Goal: Task Accomplishment & Management: Complete application form

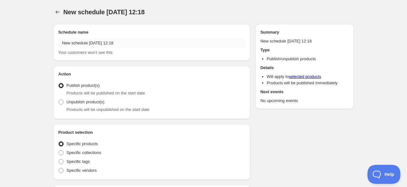
radio input "true"
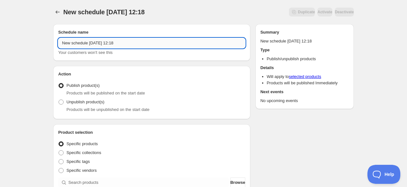
click at [95, 44] on input "New schedule [DATE] 12:18" at bounding box center [151, 43] width 187 height 10
paste input "ZABUDNUTÉ KVETY"
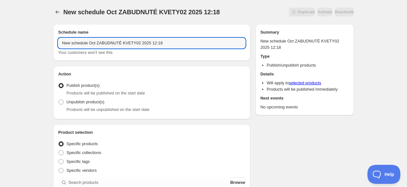
drag, startPoint x: 187, startPoint y: 46, endPoint x: 23, endPoint y: 41, distance: 164.3
paste input "ZABUDNUTÉ KVETY"
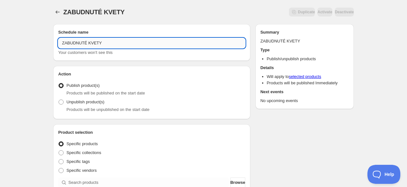
drag, startPoint x: 62, startPoint y: 43, endPoint x: 81, endPoint y: 34, distance: 20.5
click at [62, 43] on input "ZABUDNUTÉ KVETY" at bounding box center [151, 43] width 187 height 10
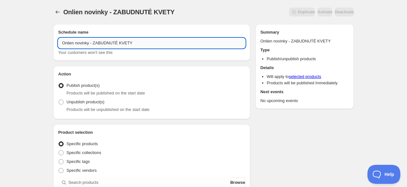
drag, startPoint x: 68, startPoint y: 45, endPoint x: 91, endPoint y: 38, distance: 24.3
click at [89, 44] on input "Onlien novinky - ZABUDNUTÉ KVETY" at bounding box center [151, 43] width 187 height 10
click at [165, 42] on input "Onlline novelties - ZABUDNUTÉ KVETY" at bounding box center [151, 43] width 187 height 10
type input "Onlline novelties - ZABUDNUTÉ KVETY [DATE]"
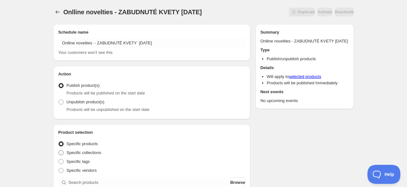
click at [97, 152] on span "Specific collections" at bounding box center [83, 152] width 35 height 5
click at [59, 150] on input "Specific collections" at bounding box center [59, 150] width 0 height 0
radio input "true"
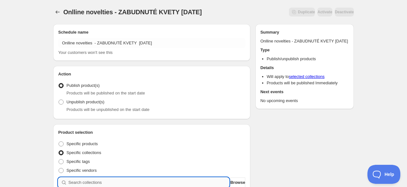
click at [89, 179] on input "search" at bounding box center [148, 182] width 161 height 10
paste input "ZABUDNUTÉ KVETY"
type input "ZABUDNUTÉ KVETY"
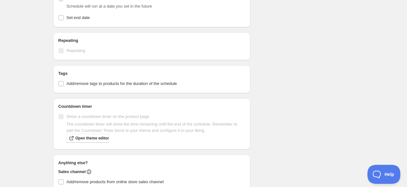
scroll to position [127, 0]
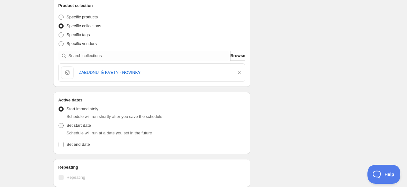
click at [87, 123] on span "Set start date" at bounding box center [78, 125] width 24 height 5
click at [59, 123] on input "Set start date" at bounding box center [59, 123] width 0 height 0
radio input "true"
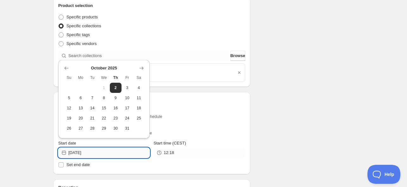
click at [92, 153] on input "[DATE]" at bounding box center [108, 152] width 81 height 10
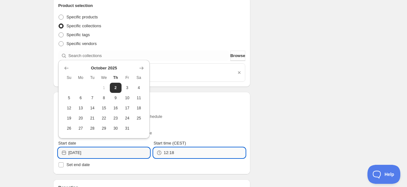
click at [176, 153] on input "12:18" at bounding box center [204, 152] width 81 height 10
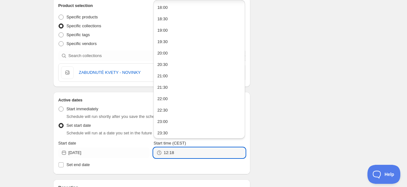
scroll to position [138, 0]
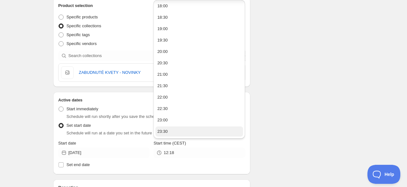
click at [172, 130] on button "23:30" at bounding box center [199, 131] width 88 height 10
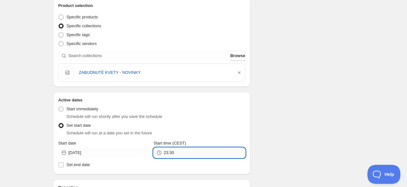
click at [173, 152] on input "23:30" at bounding box center [204, 152] width 81 height 10
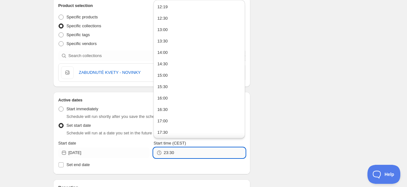
click at [172, 151] on input "23:30" at bounding box center [204, 152] width 81 height 10
type input "23:55"
click at [285, 137] on div "Schedule name Onlline novelties - ZABUDNUTÉ KVETY [DATE] Your customers won't s…" at bounding box center [201, 138] width 306 height 492
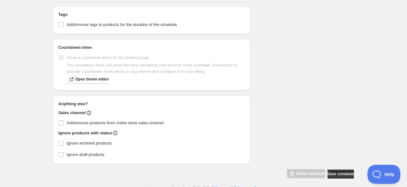
scroll to position [335, 0]
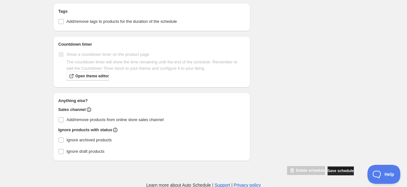
click at [332, 169] on span "Save schedule" at bounding box center [340, 170] width 26 height 5
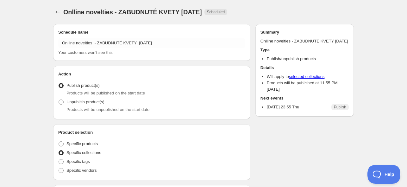
radio input "true"
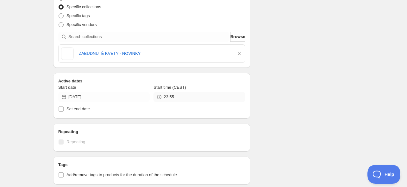
scroll to position [253, 0]
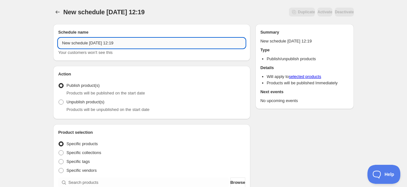
click at [117, 43] on input "New schedule [DATE] 12:19" at bounding box center [151, 43] width 187 height 10
paste input "1GD250BAR251"
drag, startPoint x: 162, startPoint y: 45, endPoint x: 25, endPoint y: 39, distance: 137.1
paste input "11GD250BAR25"
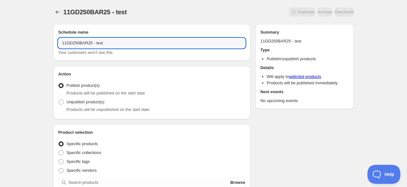
type input "11GD250BAR25 - test"
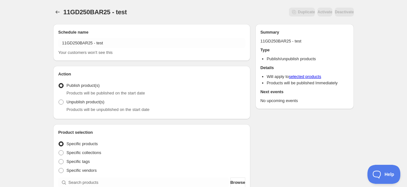
scroll to position [127, 0]
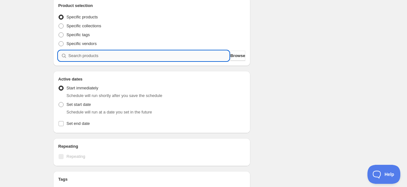
click at [97, 56] on input "search" at bounding box center [148, 56] width 161 height 10
paste input "search"
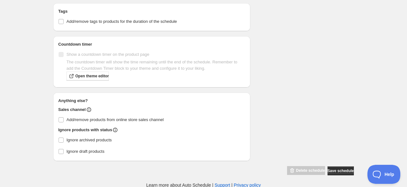
scroll to position [189, 0]
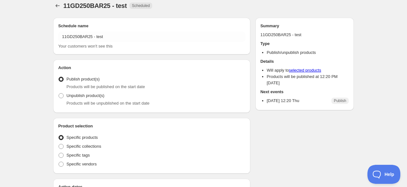
radio input "true"
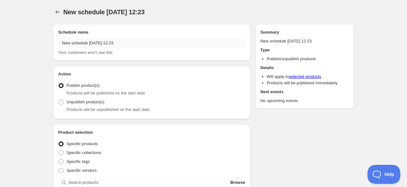
radio input "true"
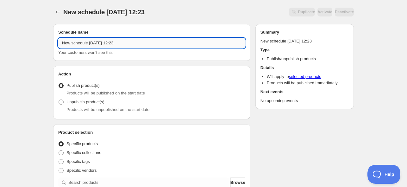
click at [121, 44] on input "New schedule [DATE] 12:23" at bounding box center [151, 43] width 187 height 10
drag, startPoint x: 132, startPoint y: 43, endPoint x: 46, endPoint y: 42, distance: 86.1
paste input "LES CLASSIQUES - NOVINKY"
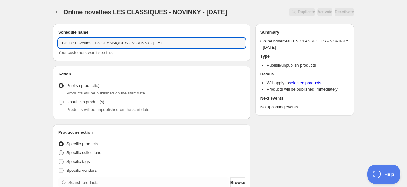
type input "Online novelties LES CLASSIQUES - NOVINKY - [DATE]"
click at [100, 154] on span "Specific collections" at bounding box center [83, 152] width 35 height 5
click at [59, 150] on input "Specific collections" at bounding box center [59, 150] width 0 height 0
radio input "true"
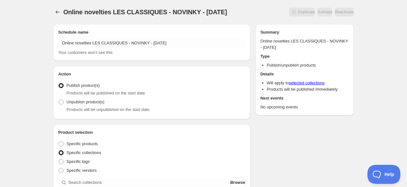
scroll to position [127, 0]
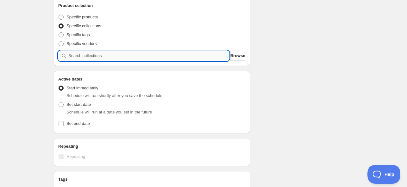
click at [104, 55] on input "search" at bounding box center [148, 56] width 161 height 10
paste input "search"
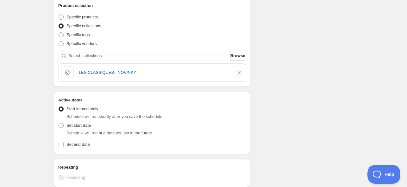
click at [84, 127] on span "Set start date" at bounding box center [78, 125] width 24 height 5
click at [62, 123] on span at bounding box center [61, 125] width 5 height 5
click at [59, 123] on input "Set start date" at bounding box center [59, 123] width 0 height 0
radio input "true"
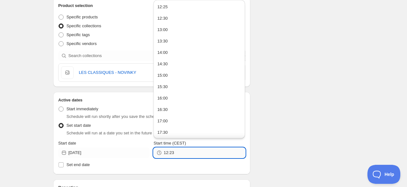
click at [177, 155] on input "12:23" at bounding box center [204, 152] width 81 height 10
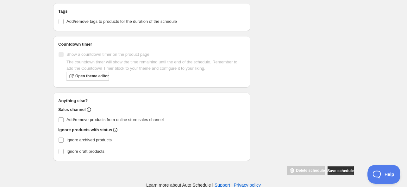
scroll to position [209, 0]
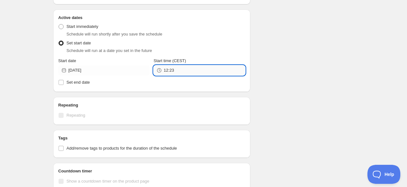
click at [180, 70] on input "12:23" at bounding box center [204, 70] width 81 height 10
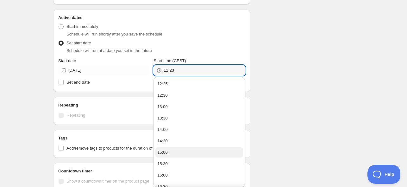
scroll to position [165, 0]
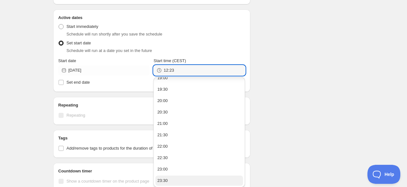
click at [160, 177] on div "23:30" at bounding box center [162, 180] width 10 height 6
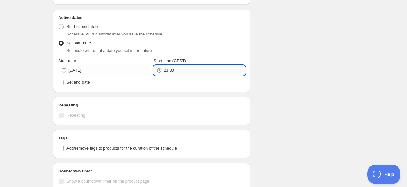
click at [170, 71] on input "23:30" at bounding box center [204, 70] width 81 height 10
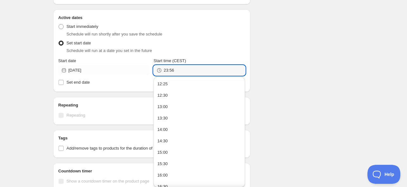
type input "23:56"
click at [31, 97] on div "Online novelties LES CLASSIQUES - NOVINKY - [DATE]. This page is ready Online n…" at bounding box center [203, 52] width 407 height 523
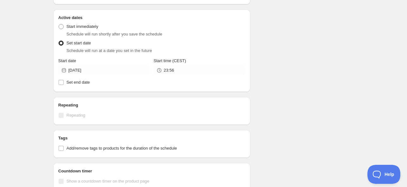
scroll to position [335, 0]
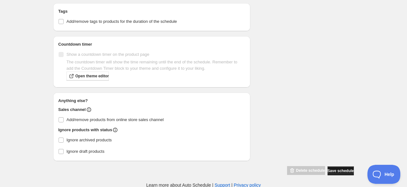
click at [328, 168] on span "Save schedule" at bounding box center [340, 170] width 26 height 5
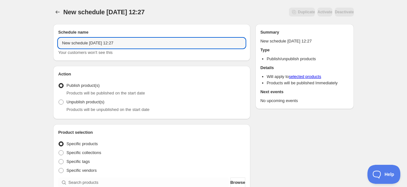
drag, startPoint x: 129, startPoint y: 41, endPoint x: 19, endPoint y: 43, distance: 110.1
paste input "LAVANDE [PERSON_NAME] - NOVINKY"
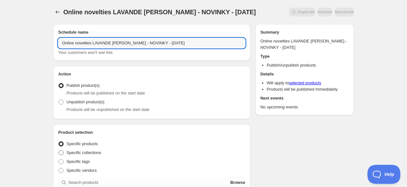
type input "Online novelties LAVANDE [PERSON_NAME] - NOVINKY - [DATE]"
click at [78, 152] on span "Specific collections" at bounding box center [83, 152] width 35 height 5
click at [59, 150] on input "Specific collections" at bounding box center [59, 150] width 0 height 0
radio input "true"
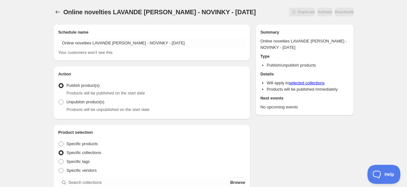
scroll to position [127, 0]
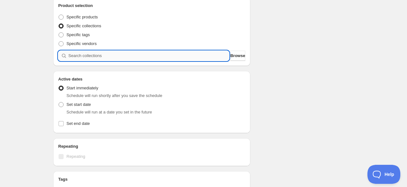
click at [75, 56] on input "search" at bounding box center [148, 56] width 161 height 10
paste input "search"
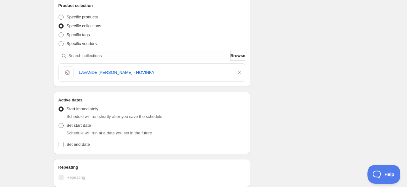
click at [80, 126] on span "Set start date" at bounding box center [78, 125] width 24 height 5
click at [59, 123] on input "Set start date" at bounding box center [59, 123] width 0 height 0
radio input "true"
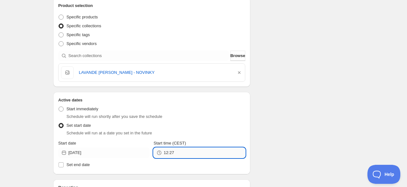
click at [168, 154] on input "12:27" at bounding box center [204, 152] width 81 height 10
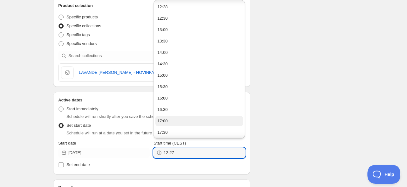
scroll to position [138, 0]
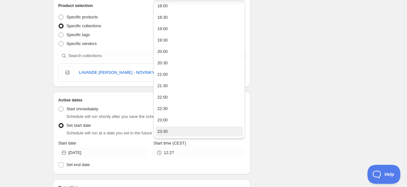
click at [176, 133] on button "23:30" at bounding box center [199, 131] width 88 height 10
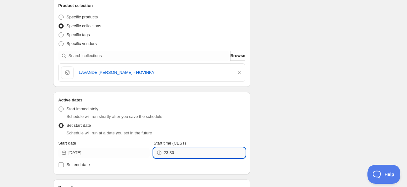
click at [171, 152] on input "23:30" at bounding box center [204, 152] width 81 height 10
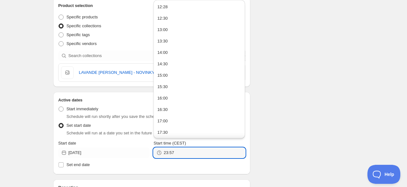
type input "23:57"
click at [291, 147] on div "Schedule name Online novelties LAVANDE [PERSON_NAME] - NOVINKY - [DATE] Your cu…" at bounding box center [201, 138] width 306 height 492
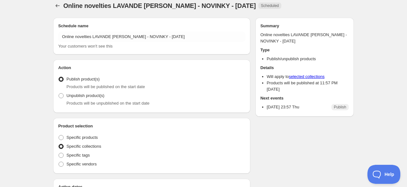
radio input "true"
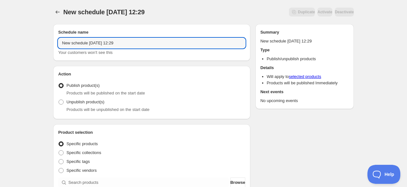
drag, startPoint x: 140, startPoint y: 45, endPoint x: 18, endPoint y: 35, distance: 123.1
paste input "[PERSON_NAME] - NOVINKY"
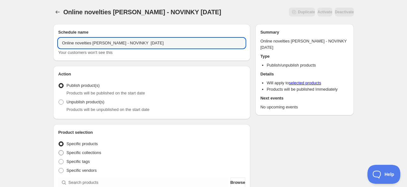
type input "Online novelties [PERSON_NAME] - NOVINKY [DATE]"
click at [89, 152] on span "Specific collections" at bounding box center [83, 152] width 35 height 5
click at [59, 150] on input "Specific collections" at bounding box center [59, 150] width 0 height 0
radio input "true"
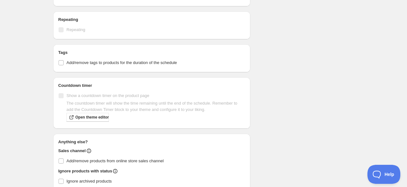
scroll to position [127, 0]
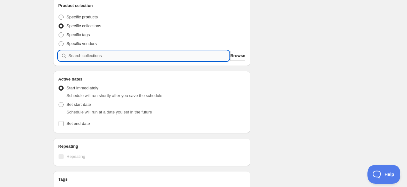
click at [111, 58] on input "search" at bounding box center [148, 56] width 161 height 10
paste input "search"
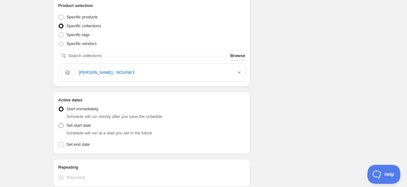
click at [70, 125] on span "Set start date" at bounding box center [78, 125] width 24 height 5
click at [59, 123] on input "Set start date" at bounding box center [59, 123] width 0 height 0
radio input "true"
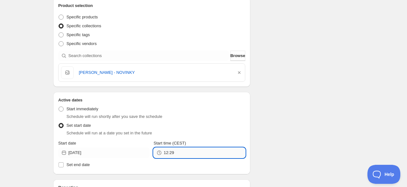
click at [178, 153] on input "12:29" at bounding box center [204, 152] width 81 height 10
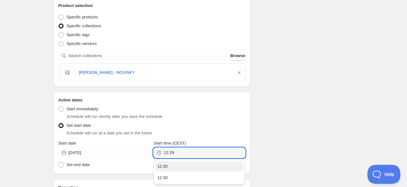
scroll to position [253, 0]
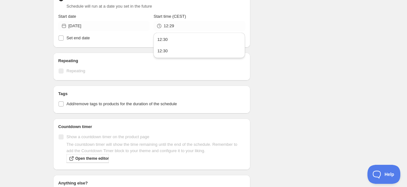
click at [275, 30] on div "Schedule name Online novelties [PERSON_NAME] - NOVINKY [DATE] Your customers wo…" at bounding box center [201, 12] width 306 height 492
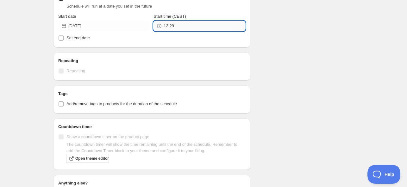
click at [200, 27] on input "12:29" at bounding box center [204, 26] width 81 height 10
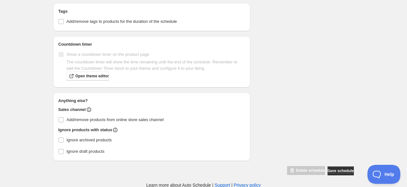
scroll to position [209, 0]
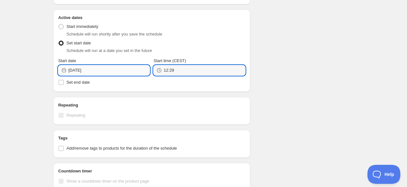
click at [132, 67] on input "[DATE]" at bounding box center [108, 70] width 81 height 10
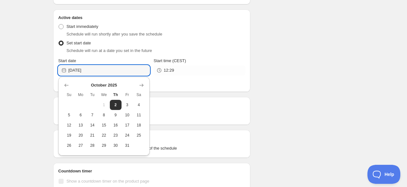
drag, startPoint x: 128, startPoint y: 105, endPoint x: 133, endPoint y: 100, distance: 6.3
click at [128, 104] on span "3" at bounding box center [127, 104] width 7 height 5
type input "[DATE]"
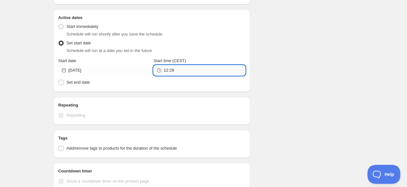
click at [190, 71] on input "12:29" at bounding box center [204, 70] width 81 height 10
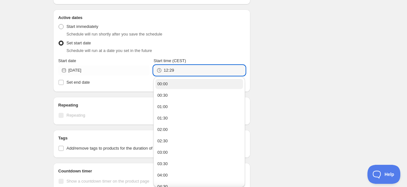
click at [180, 82] on button "00:00" at bounding box center [199, 84] width 88 height 10
type input "00:00"
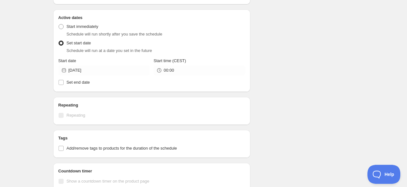
click at [249, 48] on div "Active dates Active Date Type Start immediately Schedule will run shortly after…" at bounding box center [151, 50] width 197 height 82
click at [262, 57] on div "Schedule name Online novelties [PERSON_NAME] - NOVINKY [DATE] Your customers wo…" at bounding box center [201, 56] width 306 height 492
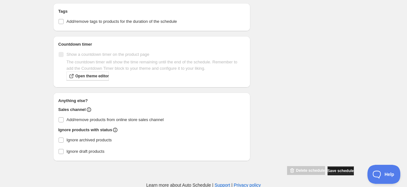
click at [330, 168] on span "Save schedule" at bounding box center [340, 170] width 26 height 5
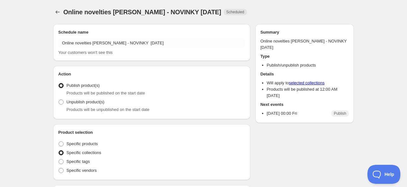
radio input "true"
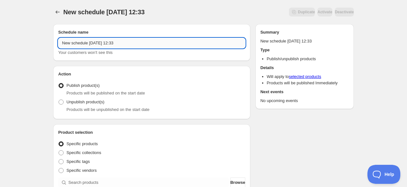
click at [101, 45] on input "New schedule [DATE] 12:33" at bounding box center [151, 43] width 187 height 10
drag, startPoint x: 130, startPoint y: 41, endPoint x: 14, endPoint y: 29, distance: 117.4
paste input "OSMANTHUS ABRICOT - NOVINKY"
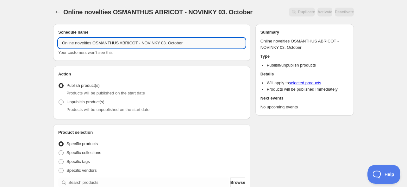
click at [157, 43] on input "Online novelties OSMANTHUS ABRICOT - NOVINKY 03. October" at bounding box center [151, 43] width 187 height 10
type input "Online novelties OSMANTHUS ABRICOT - NOVINKY - 03. October"
click at [89, 153] on span "Specific collections" at bounding box center [83, 152] width 35 height 5
click at [59, 150] on input "Specific collections" at bounding box center [59, 150] width 0 height 0
radio input "true"
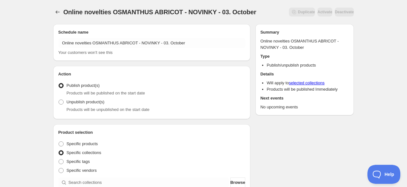
scroll to position [127, 0]
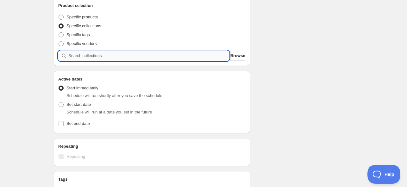
click at [101, 57] on input "search" at bounding box center [148, 56] width 161 height 10
paste input "search"
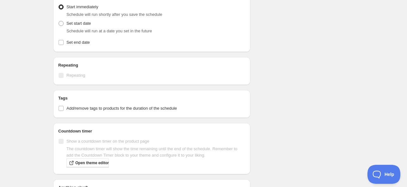
scroll to position [214, 0]
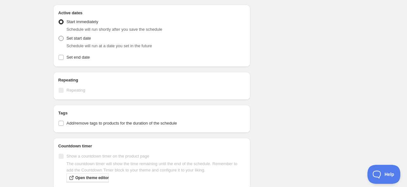
click at [85, 40] on span "Set start date" at bounding box center [78, 38] width 24 height 5
click at [59, 36] on input "Set start date" at bounding box center [59, 36] width 0 height 0
radio input "true"
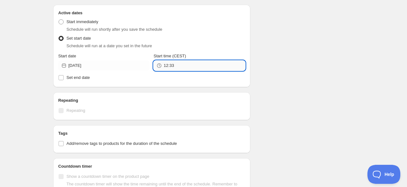
click at [165, 65] on input "12:33" at bounding box center [204, 65] width 81 height 10
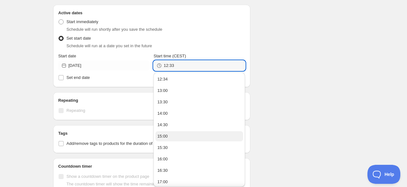
scroll to position [149, 0]
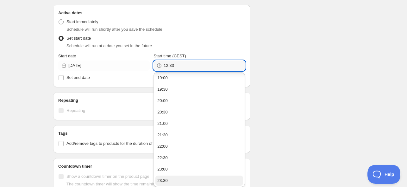
click at [172, 181] on button "23:30" at bounding box center [199, 180] width 88 height 10
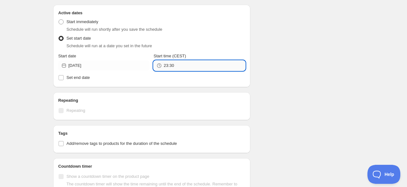
click at [171, 65] on input "23:30" at bounding box center [204, 65] width 81 height 10
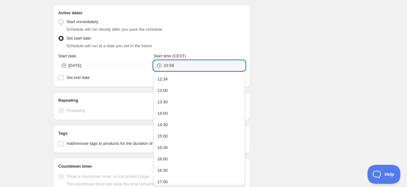
type input "23:58"
click at [268, 33] on div "Schedule name Online novelties OSMANTHUS ABRICOT - NOVINKY - 03. October Your c…" at bounding box center [201, 51] width 306 height 492
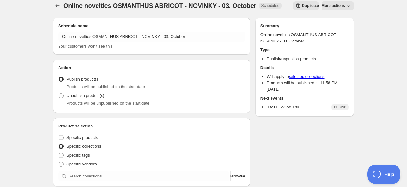
scroll to position [225, 0]
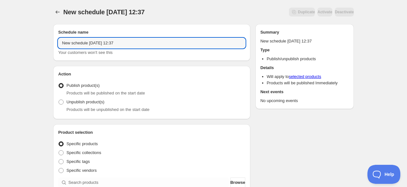
drag, startPoint x: 129, startPoint y: 44, endPoint x: 28, endPoint y: 38, distance: 101.4
paste input "ROSE - NOVINKY"
type input "Online novelties ROSE - NOVINKY - [DATE]"
click at [76, 152] on span "Specific collections" at bounding box center [83, 152] width 35 height 5
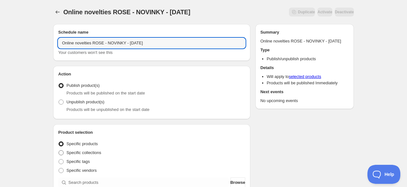
click at [59, 150] on input "Specific collections" at bounding box center [59, 150] width 0 height 0
radio input "true"
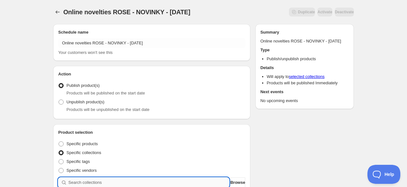
click at [89, 181] on input "search" at bounding box center [148, 182] width 161 height 10
paste input "search"
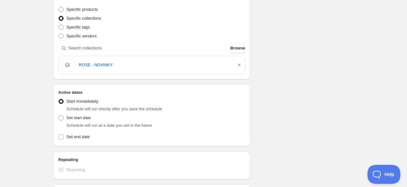
scroll to position [174, 0]
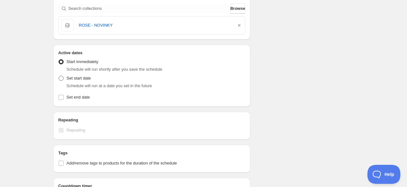
click at [85, 76] on span "Set start date" at bounding box center [78, 78] width 24 height 5
click at [59, 76] on input "Set start date" at bounding box center [59, 76] width 0 height 0
radio input "true"
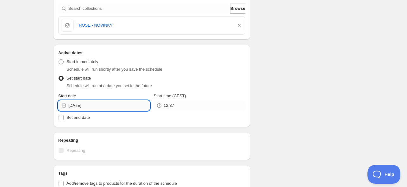
click at [91, 105] on input "[DATE]" at bounding box center [108, 105] width 81 height 10
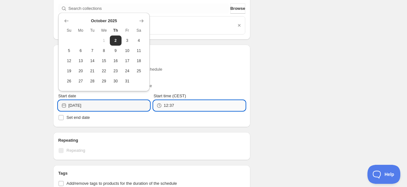
click at [178, 104] on input "12:37" at bounding box center [204, 105] width 81 height 10
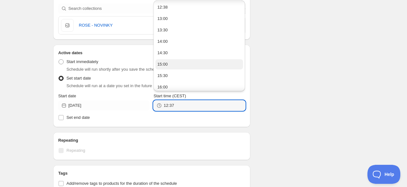
scroll to position [173, 0]
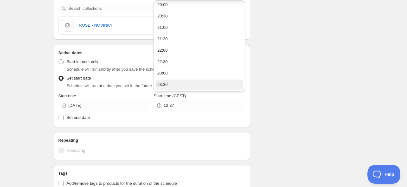
click at [168, 84] on button "23:30" at bounding box center [199, 84] width 88 height 10
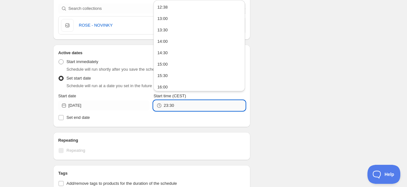
click at [171, 104] on input "23:30" at bounding box center [204, 105] width 81 height 10
type input "23:59"
click at [266, 65] on div "Schedule name Online novelties ROSE - NOVINKY - [DATE] Your customers won't see…" at bounding box center [201, 91] width 306 height 492
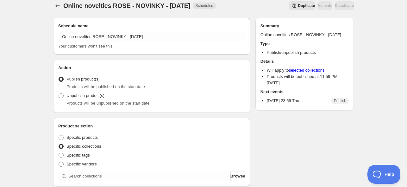
scroll to position [174, 0]
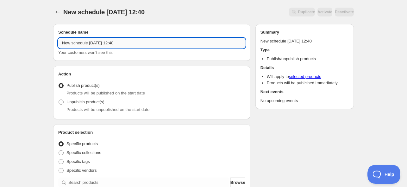
click at [108, 42] on input "New schedule [DATE] 12:40" at bounding box center [151, 43] width 187 height 10
drag, startPoint x: 139, startPoint y: 41, endPoint x: -16, endPoint y: 38, distance: 154.4
click at [0, 38] on html "New schedule [DATE] 12:40. This page is ready New schedule [DATE] 12:40 Duplica…" at bounding box center [203, 93] width 407 height 187
paste input "BAMBUCKÉ [PERSON_NAME] A RUKY - NOVINKY"
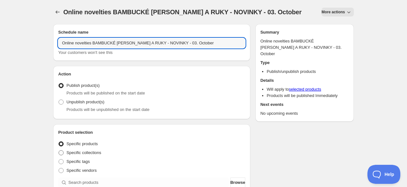
type input "Online novelties BAMBUCKÉ [PERSON_NAME] A RUKY - NOVINKY - 03. October"
click at [85, 150] on span "Specific collections" at bounding box center [83, 152] width 35 height 5
click at [59, 150] on input "Specific collections" at bounding box center [59, 150] width 0 height 0
radio input "true"
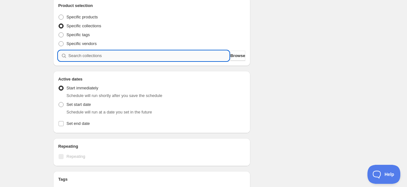
click at [117, 53] on input "search" at bounding box center [148, 56] width 161 height 10
paste input "search"
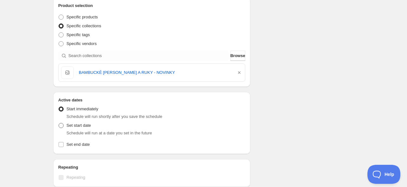
click at [84, 123] on span "Set start date" at bounding box center [78, 125] width 24 height 5
click at [59, 123] on input "Set start date" at bounding box center [59, 123] width 0 height 0
radio input "true"
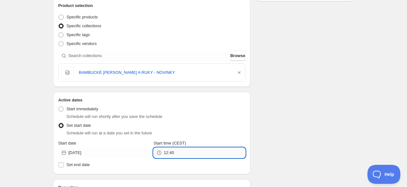
click at [178, 156] on input "12:40" at bounding box center [204, 152] width 81 height 10
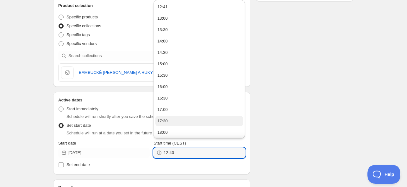
scroll to position [126, 0]
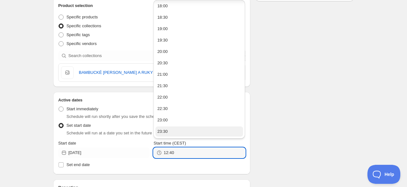
click at [170, 130] on button "23:30" at bounding box center [199, 131] width 88 height 10
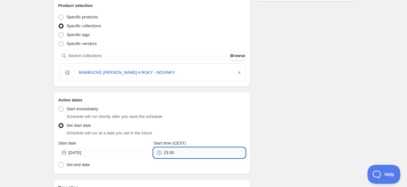
click at [171, 151] on input "23:30" at bounding box center [204, 152] width 81 height 10
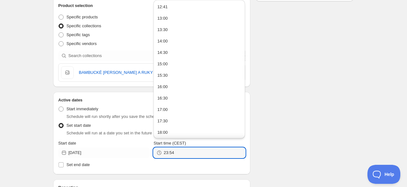
type input "23:54"
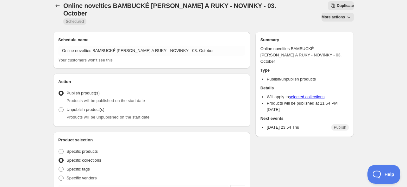
scroll to position [127, 0]
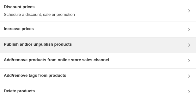
click at [27, 47] on h3 "Publish and/or unpublish products" at bounding box center [38, 44] width 68 height 6
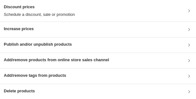
click at [25, 41] on div "Publish and/or unpublish products" at bounding box center [98, 44] width 196 height 15
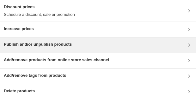
click at [51, 44] on h3 "Publish and/or unpublish products" at bounding box center [38, 44] width 68 height 6
click at [31, 44] on h3 "Publish and/or unpublish products" at bounding box center [38, 44] width 68 height 6
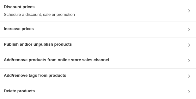
click at [68, 45] on h3 "Publish and/or unpublish products" at bounding box center [38, 44] width 68 height 6
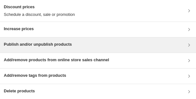
click at [48, 46] on h3 "Publish and/or unpublish products" at bounding box center [38, 44] width 68 height 6
click at [32, 48] on div "Publish and/or unpublish products" at bounding box center [38, 45] width 68 height 8
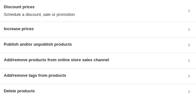
click at [51, 43] on h3 "Publish and/or unpublish products" at bounding box center [38, 44] width 68 height 6
